Goal: Task Accomplishment & Management: Complete application form

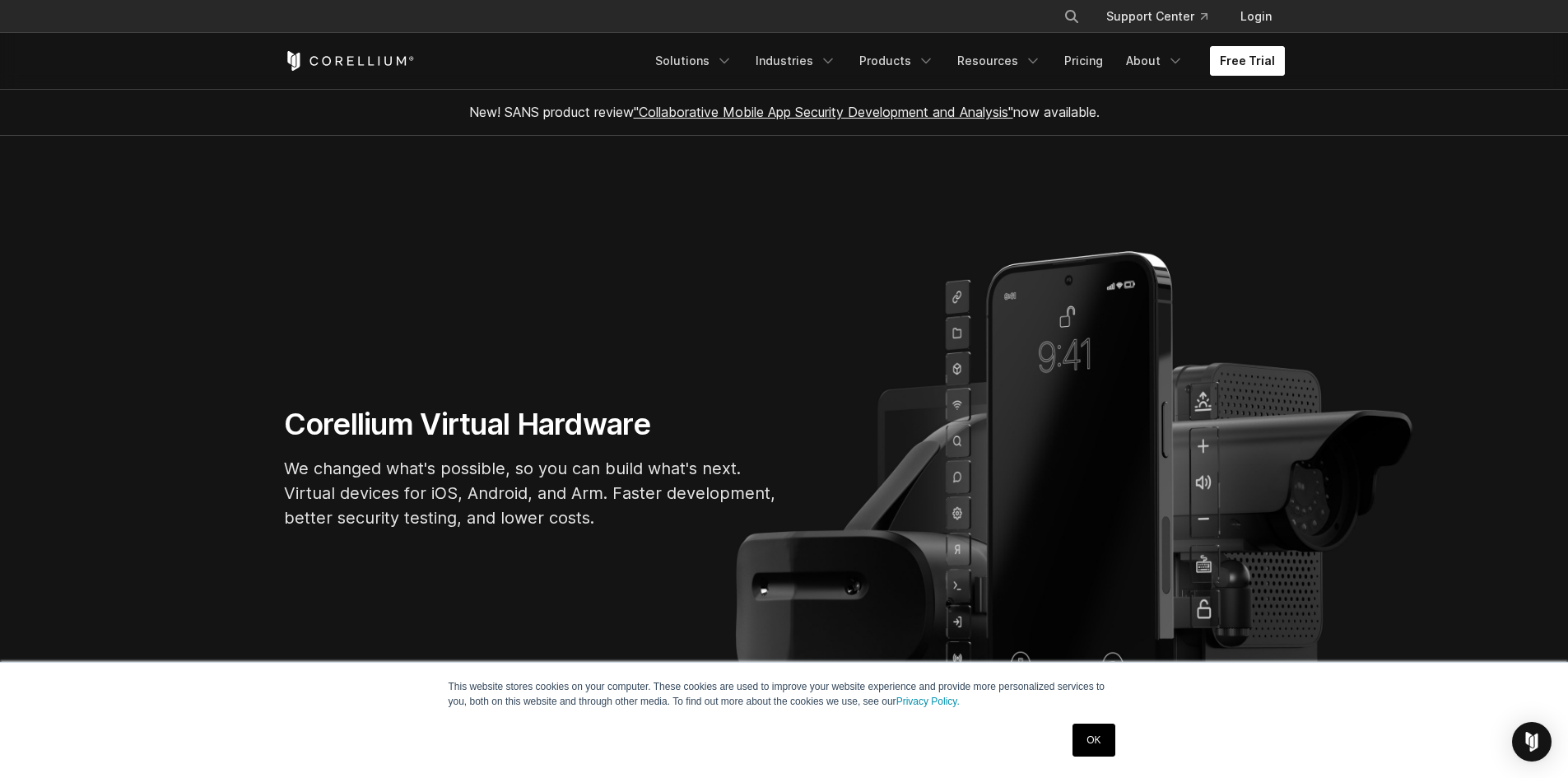
click at [1241, 63] on link "Free Trial" at bounding box center [1246, 61] width 74 height 29
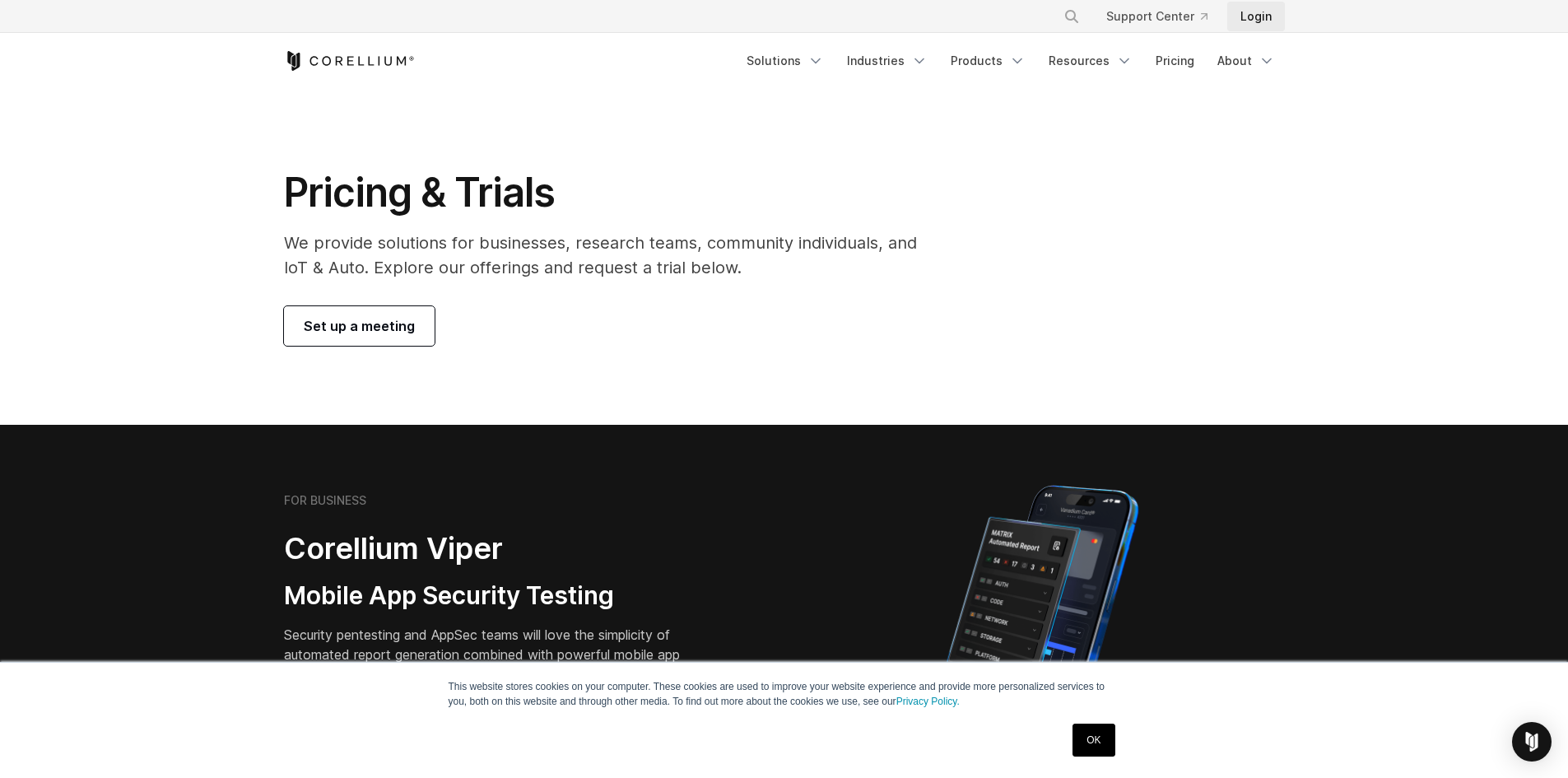
click at [1256, 18] on link "Login" at bounding box center [1256, 17] width 58 height 29
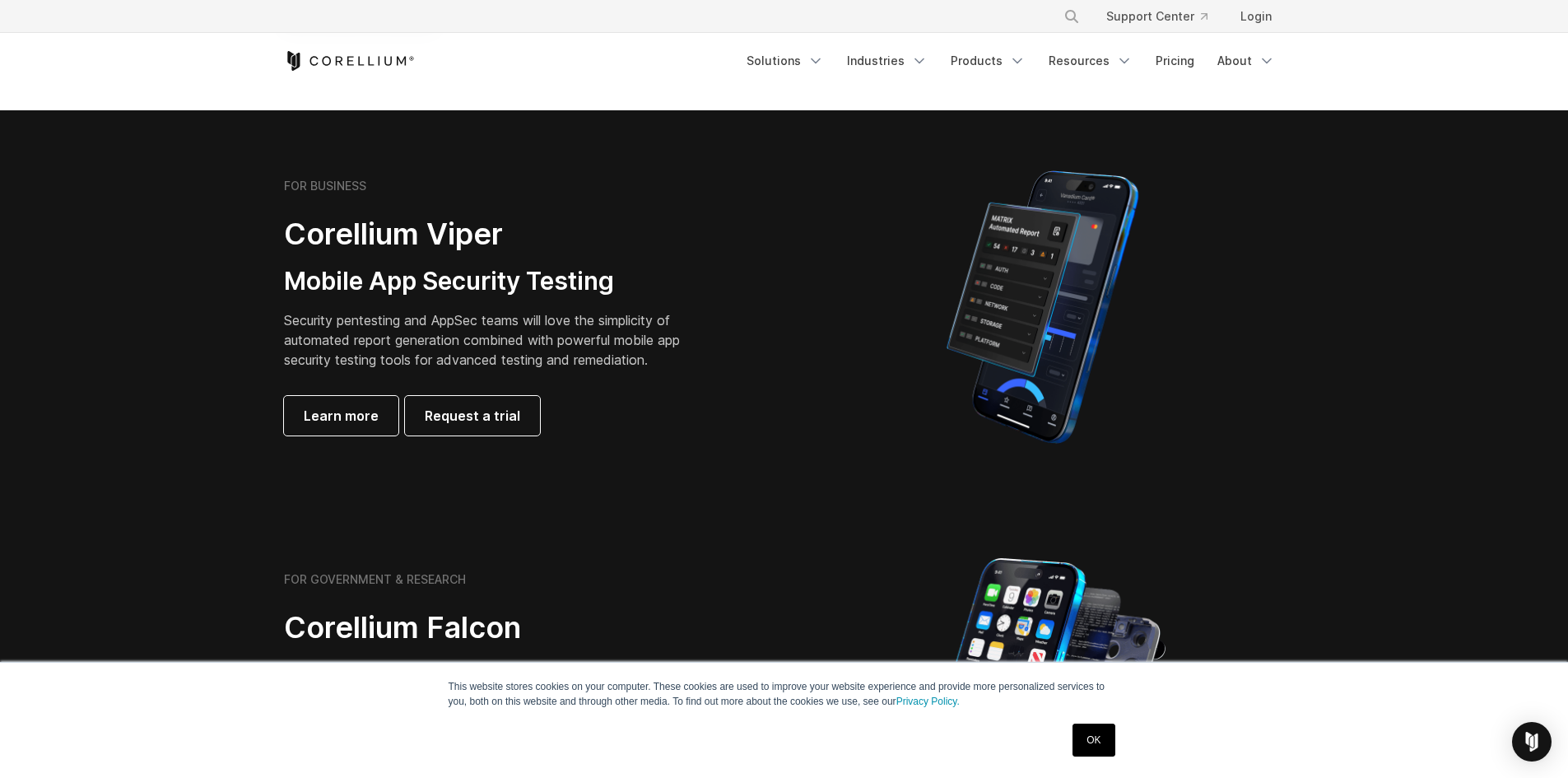
scroll to position [329, 0]
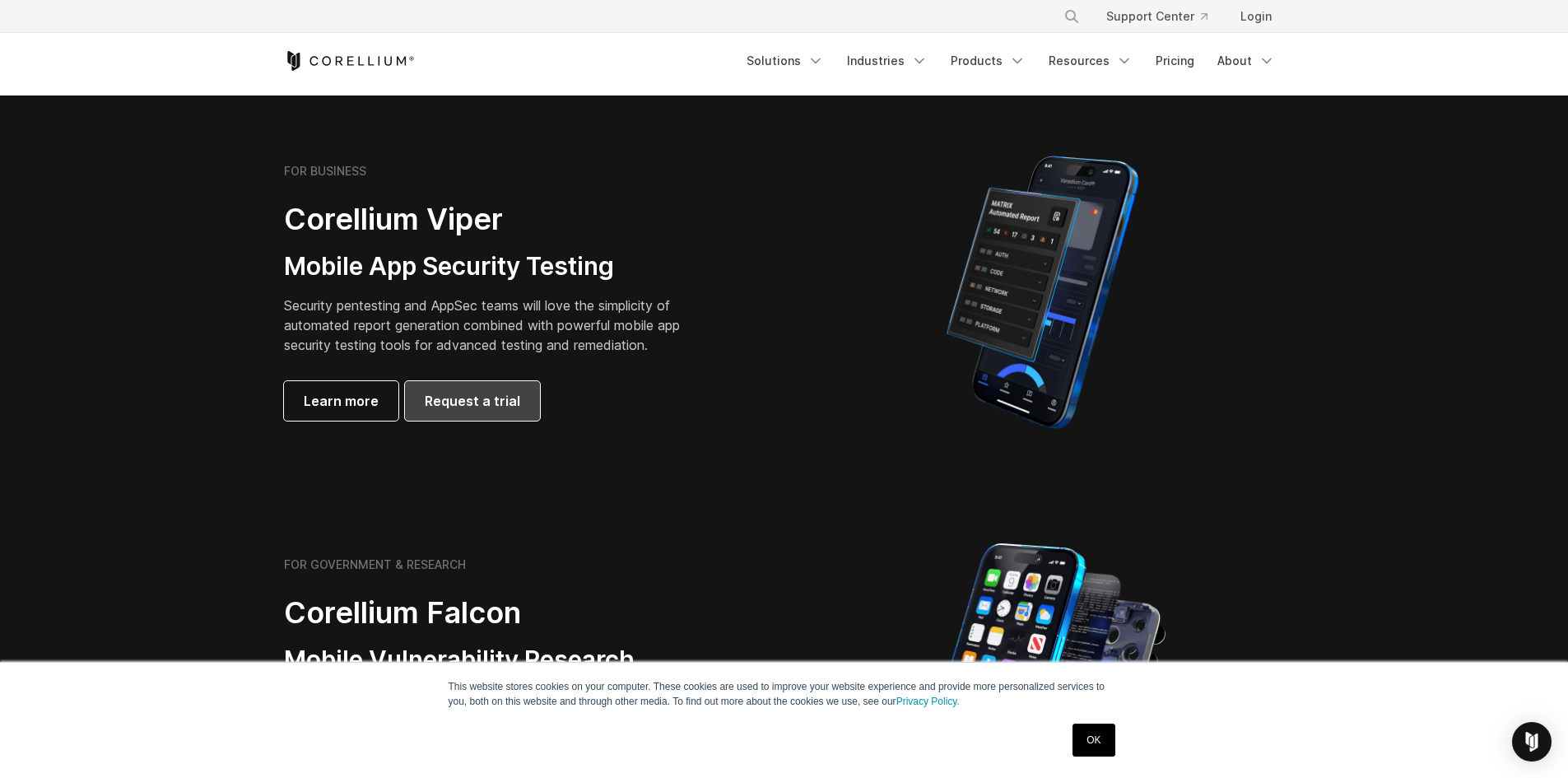
click at [501, 407] on span "Request a trial" at bounding box center [472, 400] width 96 height 19
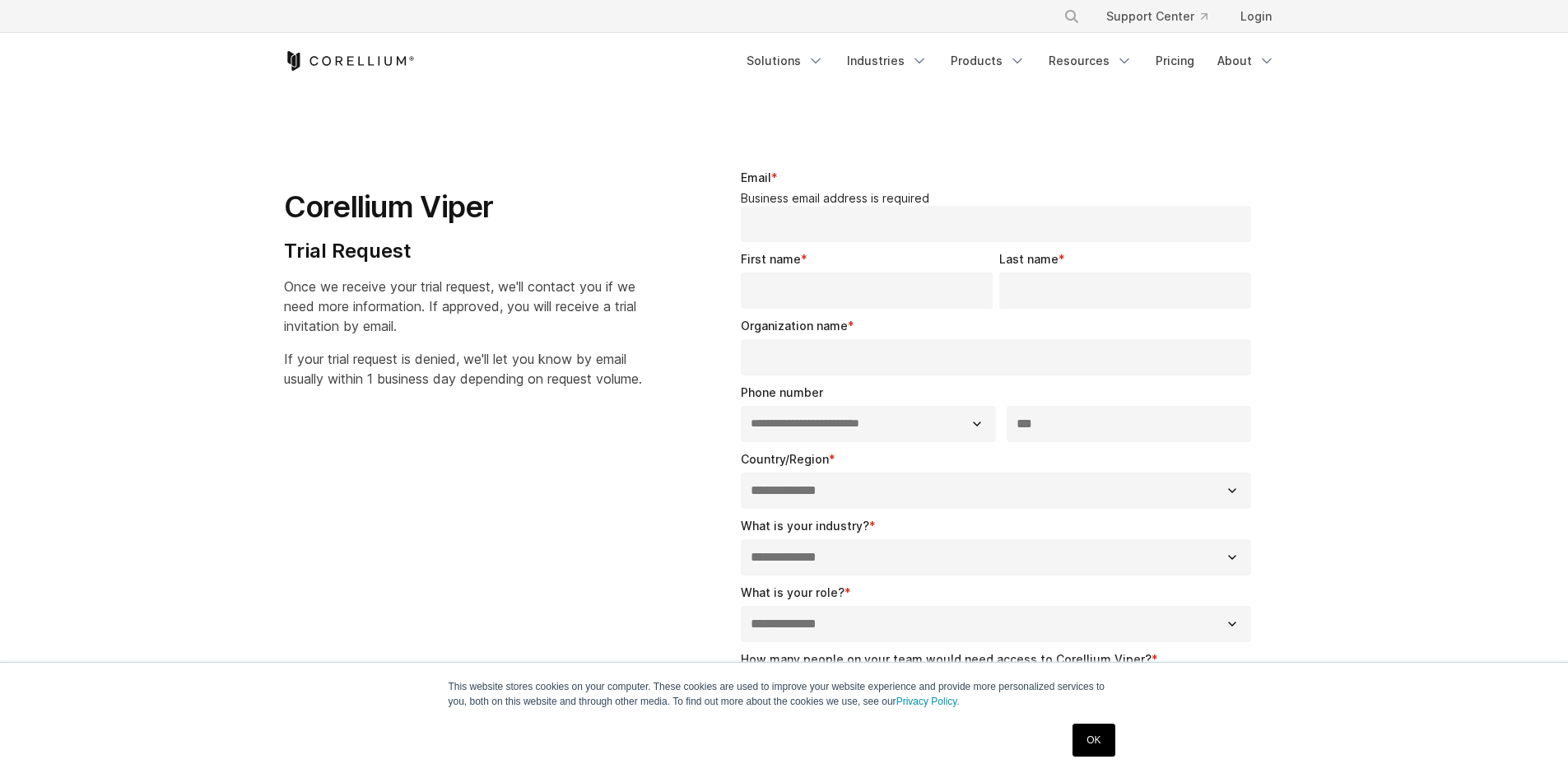
select select "**"
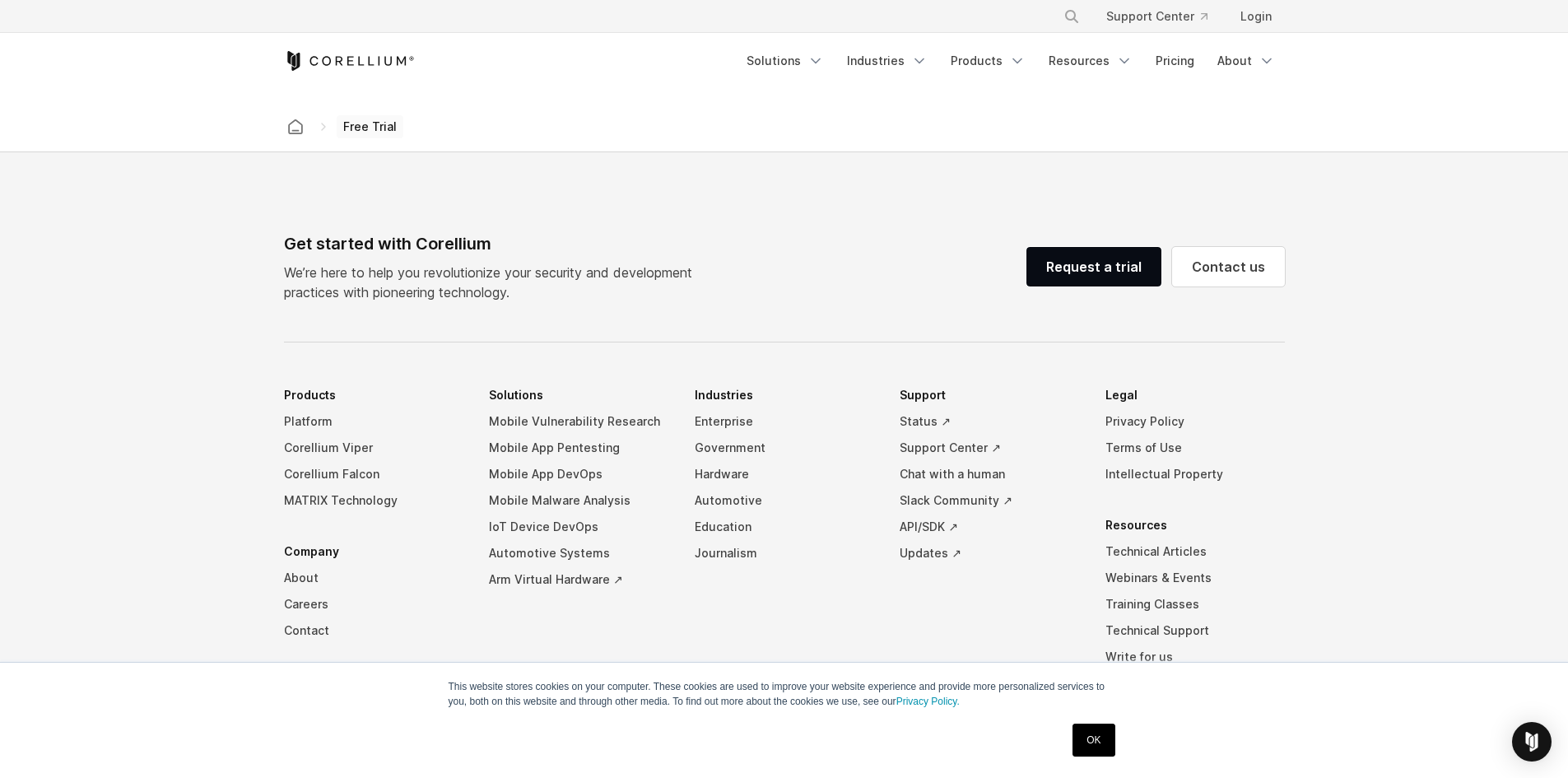
scroll to position [329, 0]
